Goal: Task Accomplishment & Management: Complete application form

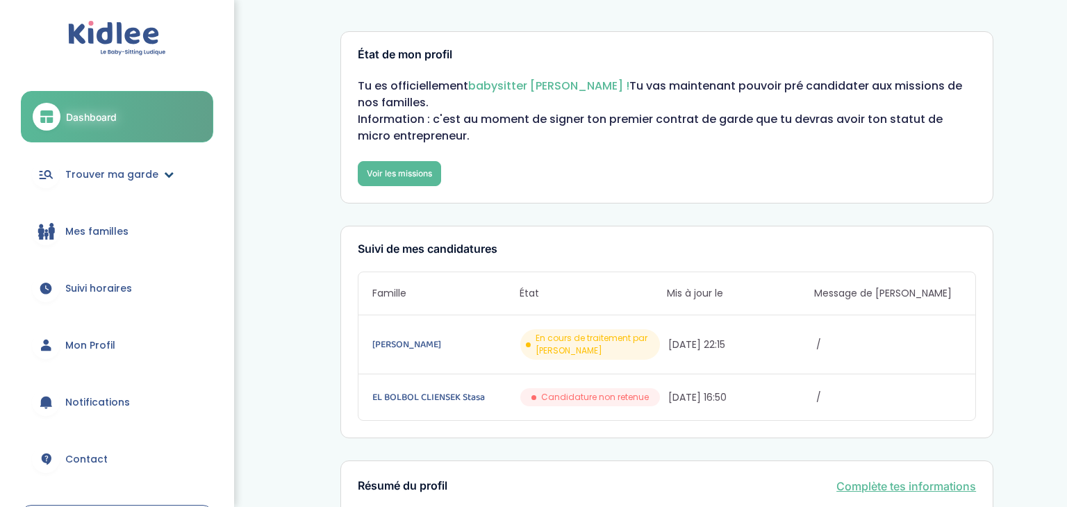
click at [138, 174] on span "Trouver ma garde" at bounding box center [111, 174] width 93 height 15
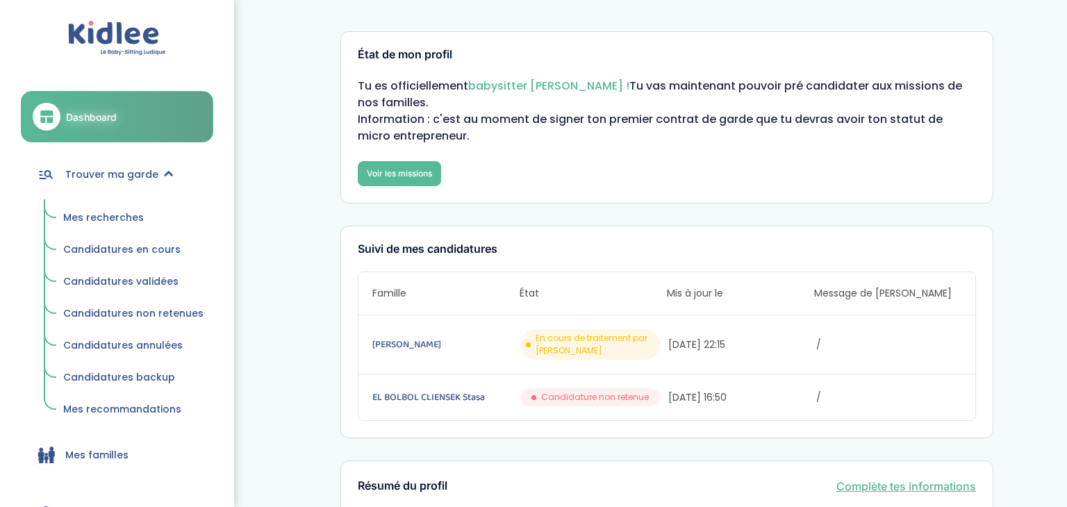
click at [100, 213] on span "Mes recherches" at bounding box center [103, 218] width 81 height 14
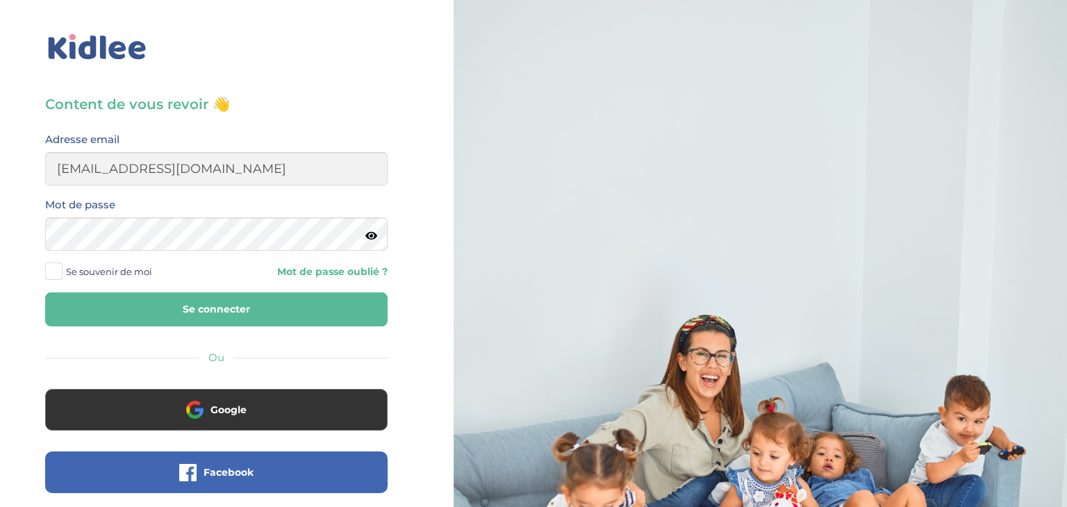
click at [45, 292] on button "Se connecter" at bounding box center [216, 309] width 342 height 34
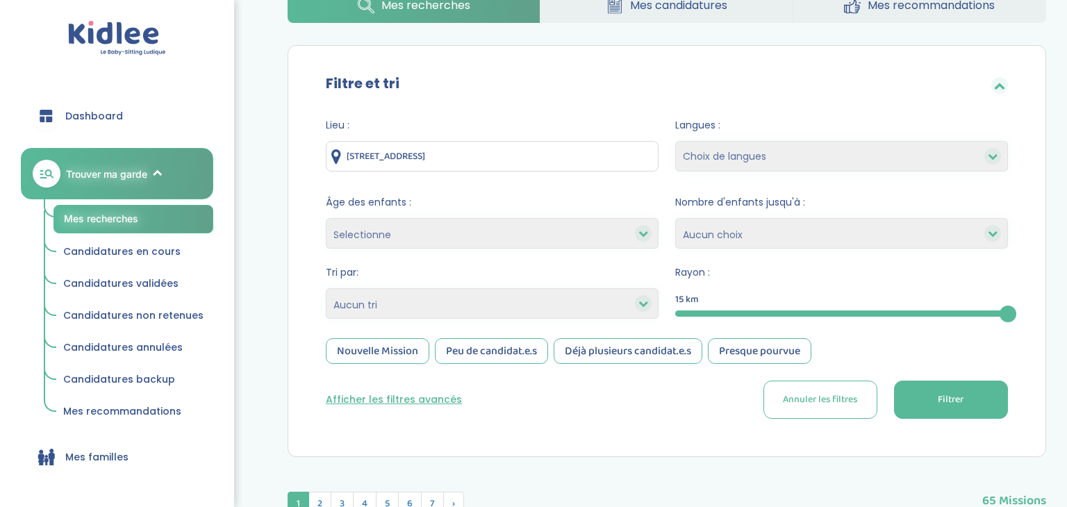
scroll to position [84, 0]
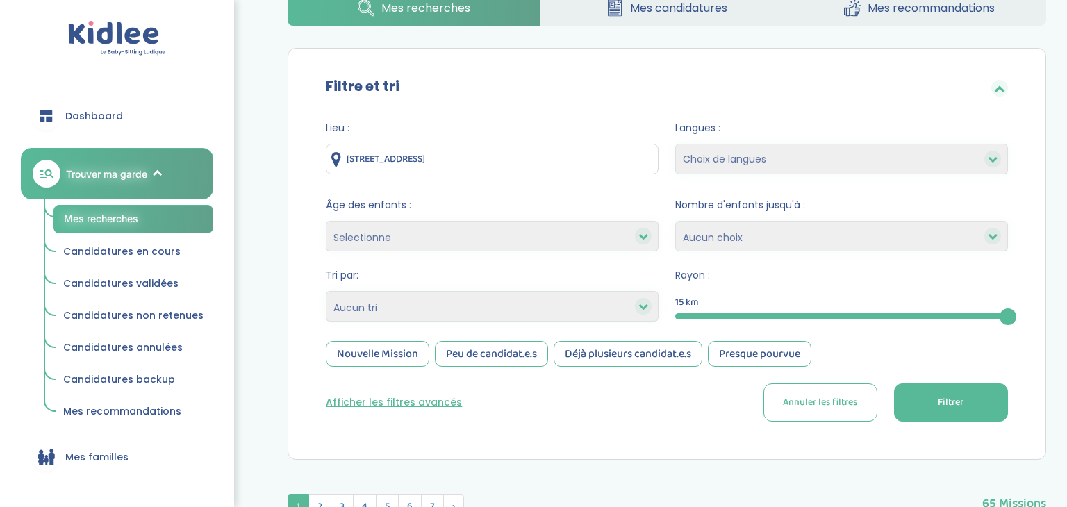
click at [397, 224] on select "Selectionne moins de 3 ans entre 3 et 6 ans plus de 6 ans" at bounding box center [492, 236] width 333 height 31
click at [361, 316] on select "Heures par semaine (croissant) Heures par semaine (décroissant) Date de démarra…" at bounding box center [492, 306] width 333 height 31
click at [399, 304] on select "Heures par semaine (croissant) Heures par semaine (décroissant) Date de démarra…" at bounding box center [492, 306] width 333 height 31
select select "salary_desc"
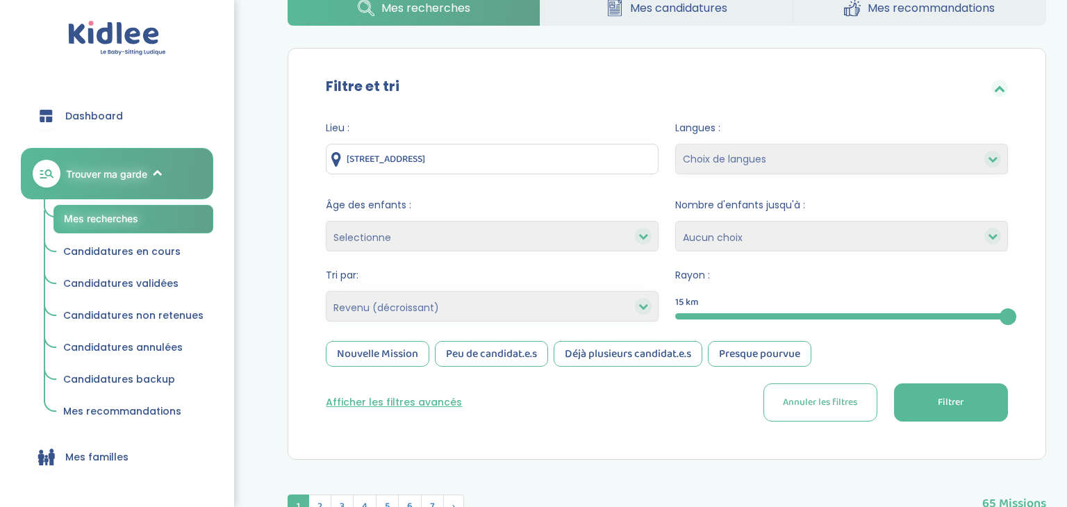
click at [326, 291] on select "Heures par semaine (croissant) Heures par semaine (décroissant) Date de démarra…" at bounding box center [492, 306] width 333 height 31
click at [380, 354] on div "Nouvelle Mission" at bounding box center [378, 354] width 104 height 26
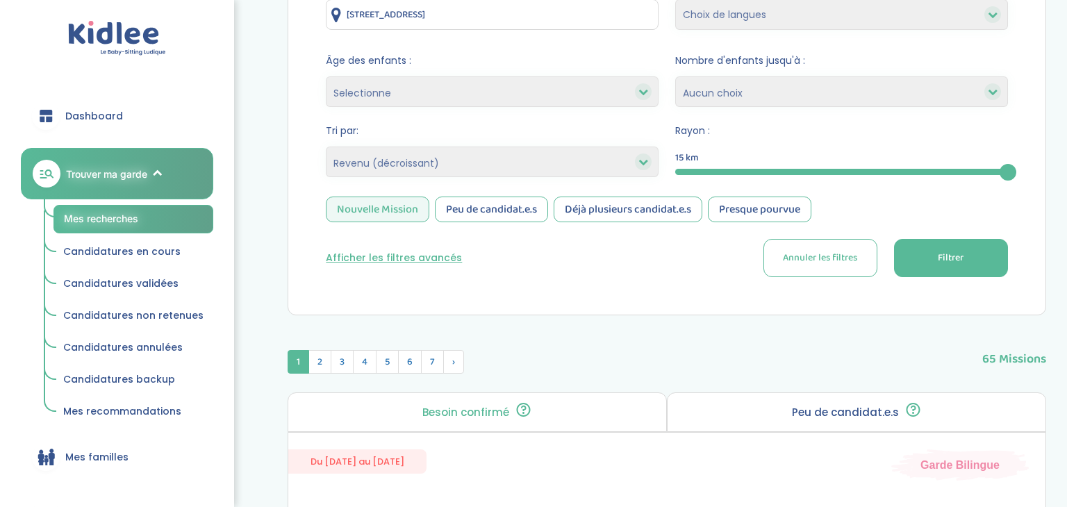
scroll to position [230, 0]
click at [481, 203] on div "Peu de candidat.e.s" at bounding box center [491, 208] width 113 height 26
click at [932, 254] on button "Filtrer" at bounding box center [951, 257] width 114 height 38
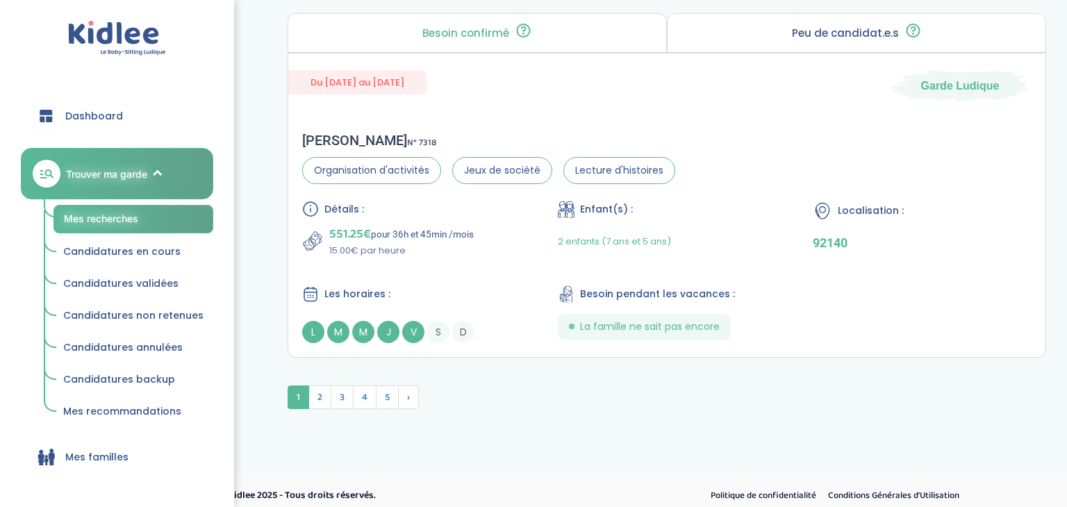
scroll to position [3840, 0]
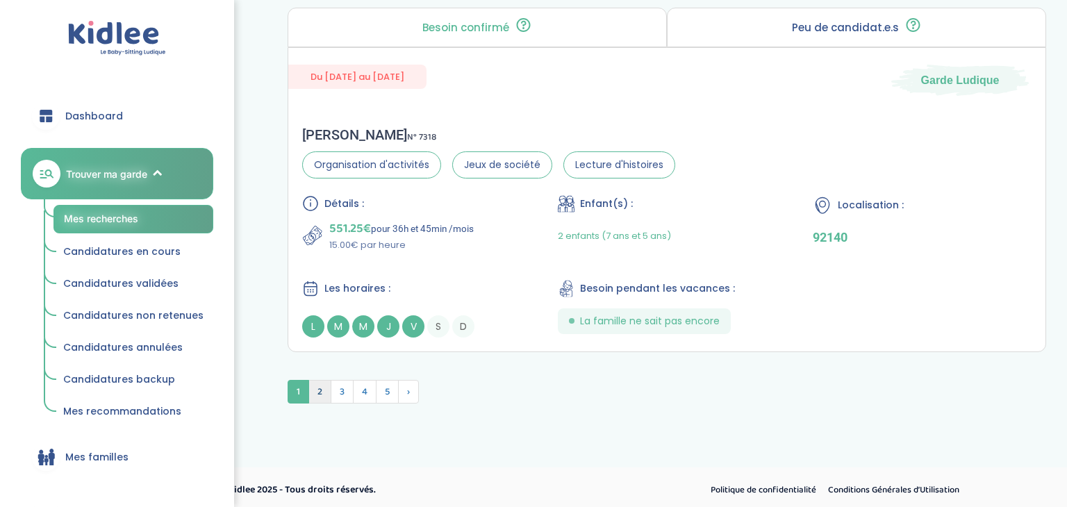
click at [322, 393] on span "2" at bounding box center [319, 392] width 23 height 24
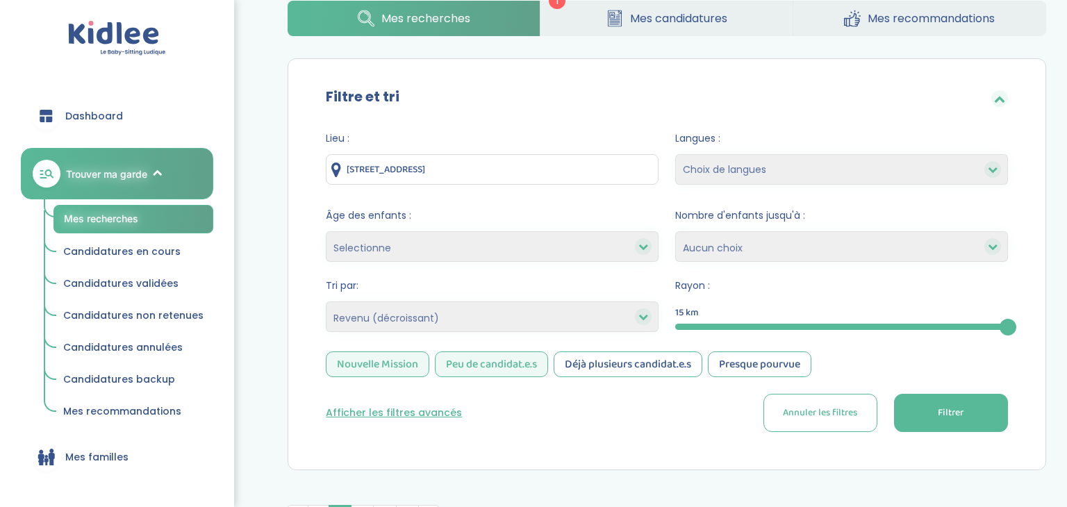
scroll to position [0, 0]
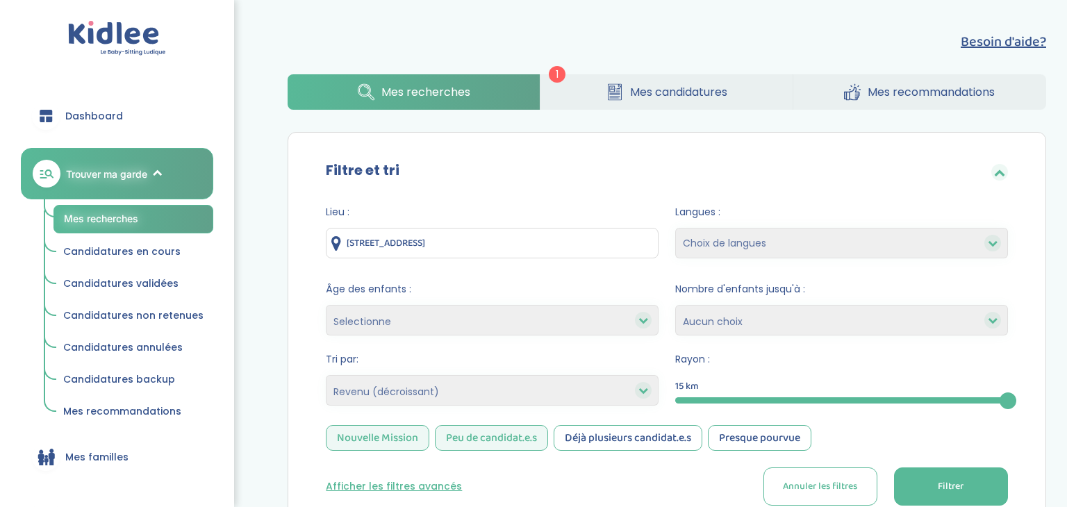
click at [634, 87] on span "Mes candidatures" at bounding box center [678, 91] width 97 height 17
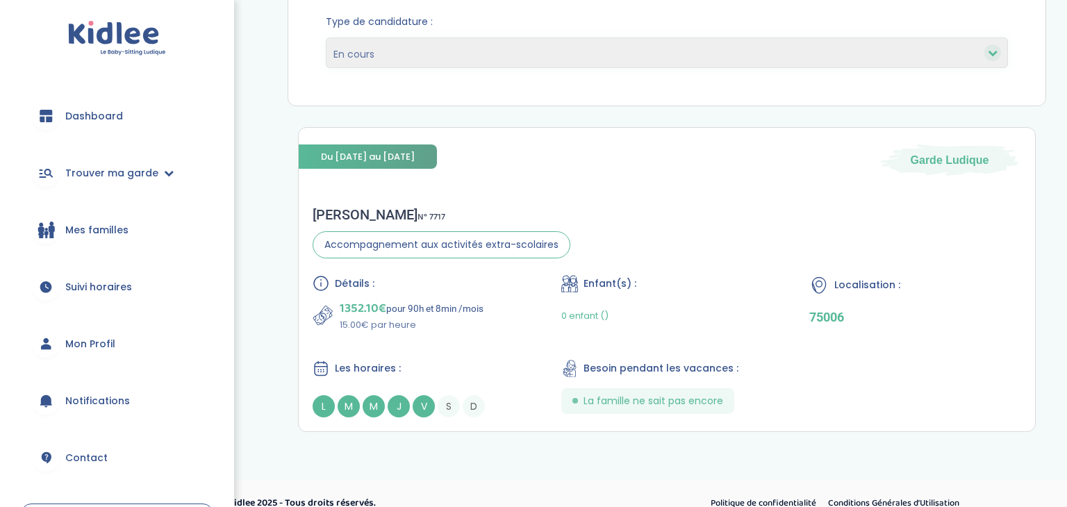
scroll to position [191, 0]
click at [662, 267] on div "Caroline F . N° 7717 Accompagnement aux activités extra-scolaires Détails : 135…" at bounding box center [667, 311] width 736 height 239
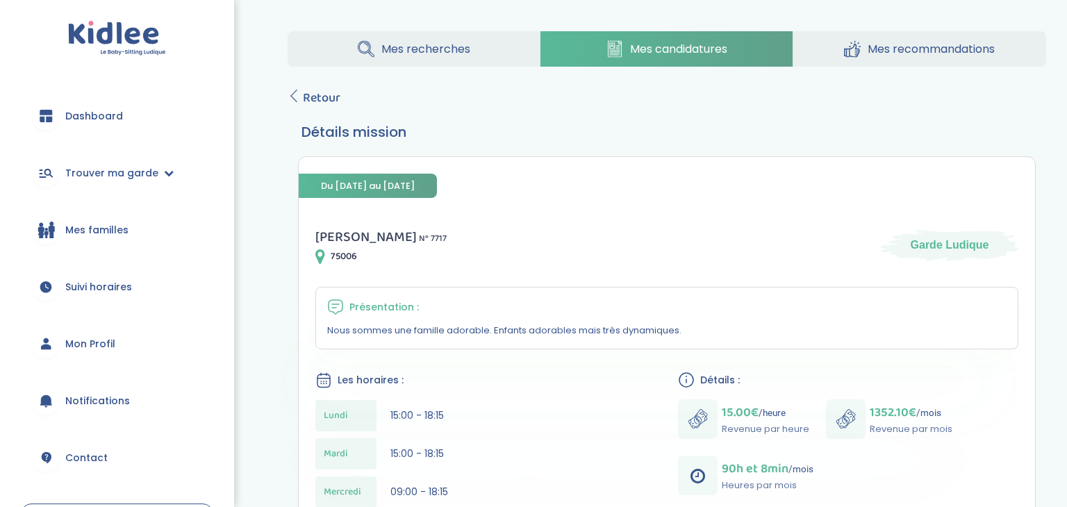
click at [92, 122] on span "Dashboard" at bounding box center [94, 116] width 58 height 15
